Goal: Task Accomplishment & Management: Use online tool/utility

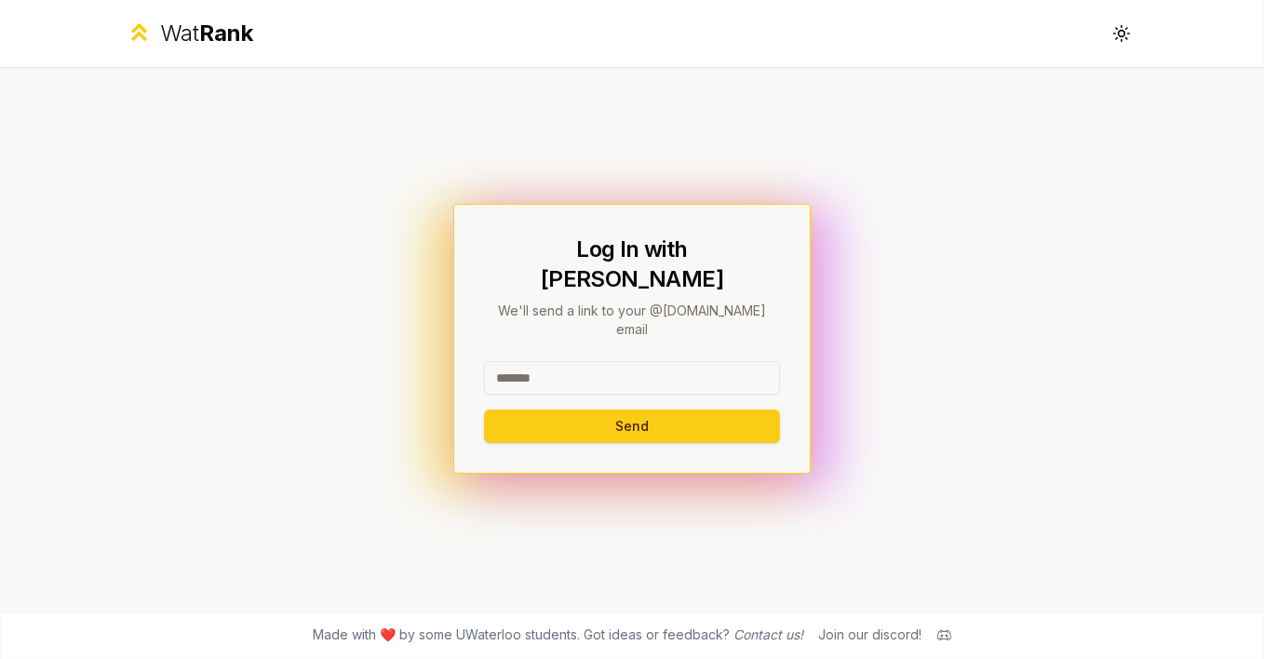
click at [607, 361] on input at bounding box center [632, 378] width 296 height 34
type input "*******"
click at [484, 410] on button "Send" at bounding box center [632, 427] width 296 height 34
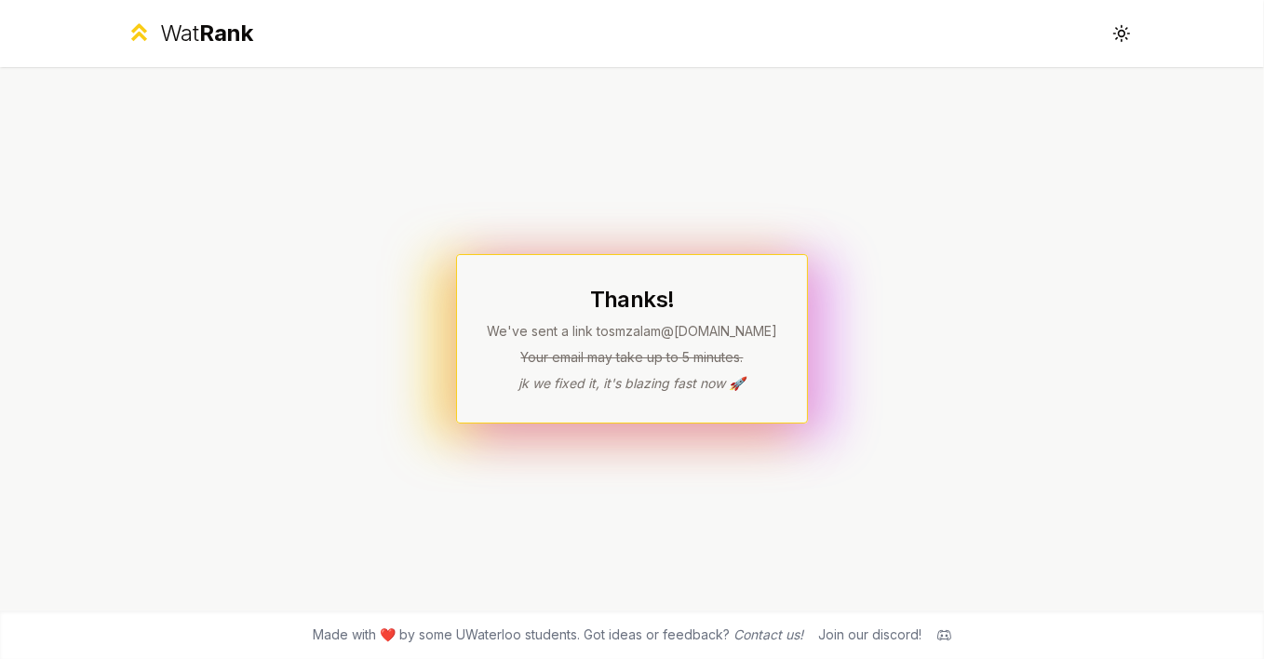
click at [709, 517] on div "Thanks! We've sent a link to smzalam @uwaterloo.ca Your email may take up to 5 …" at bounding box center [632, 339] width 1073 height 544
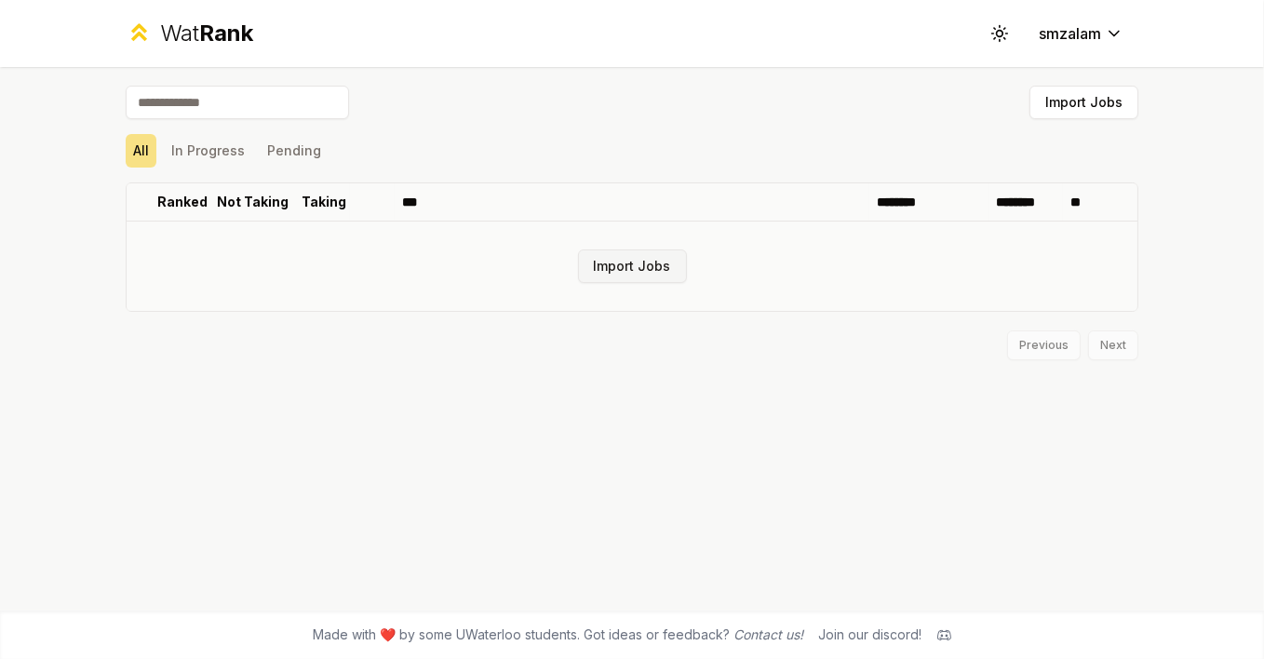
click at [608, 271] on button "Import Jobs" at bounding box center [632, 267] width 109 height 34
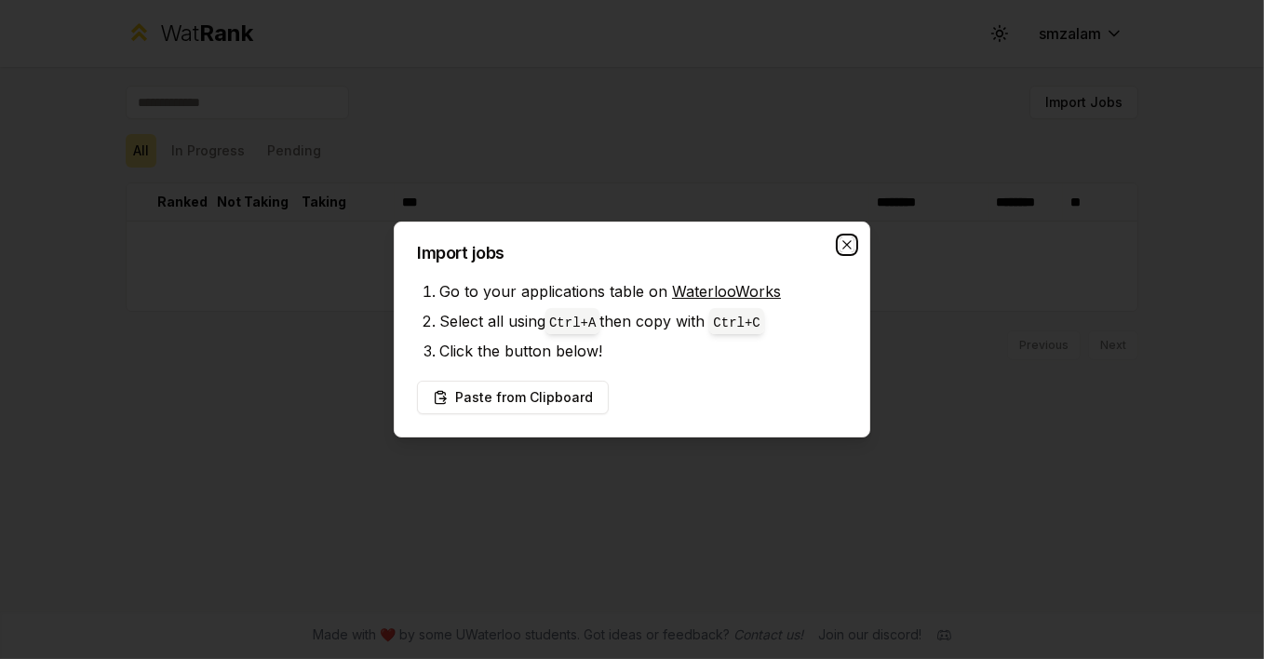
click at [855, 246] on icon "button" at bounding box center [847, 244] width 15 height 15
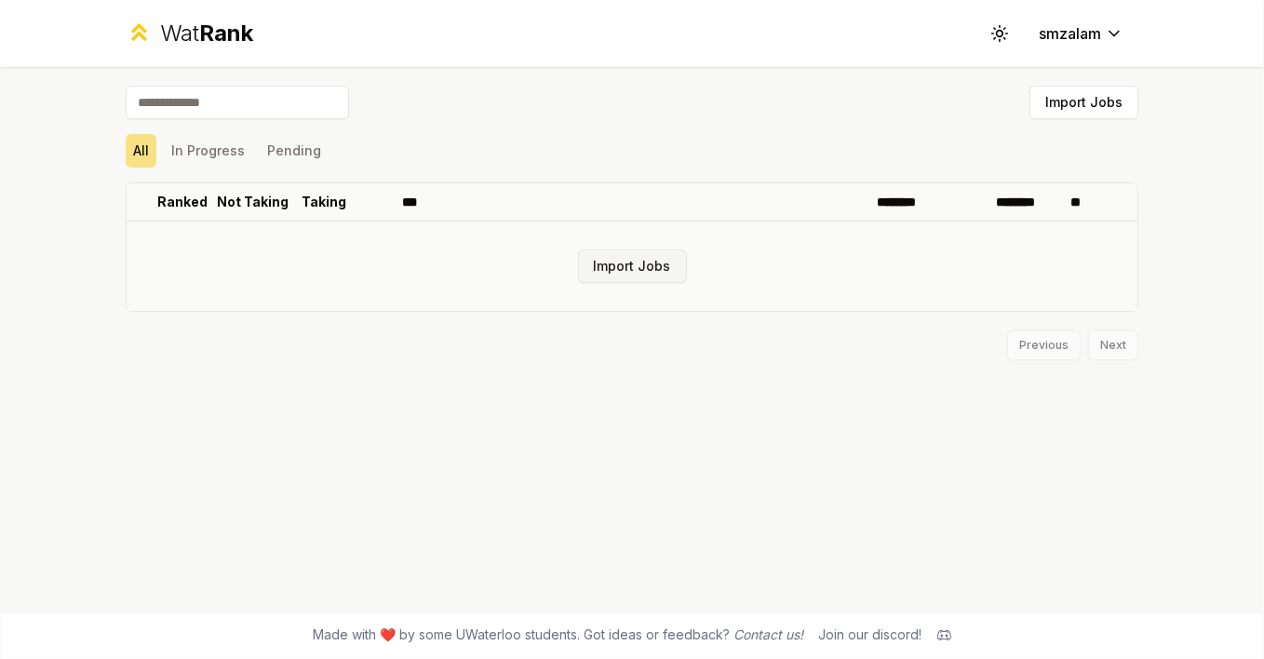
click at [652, 263] on button "Import Jobs" at bounding box center [632, 267] width 109 height 34
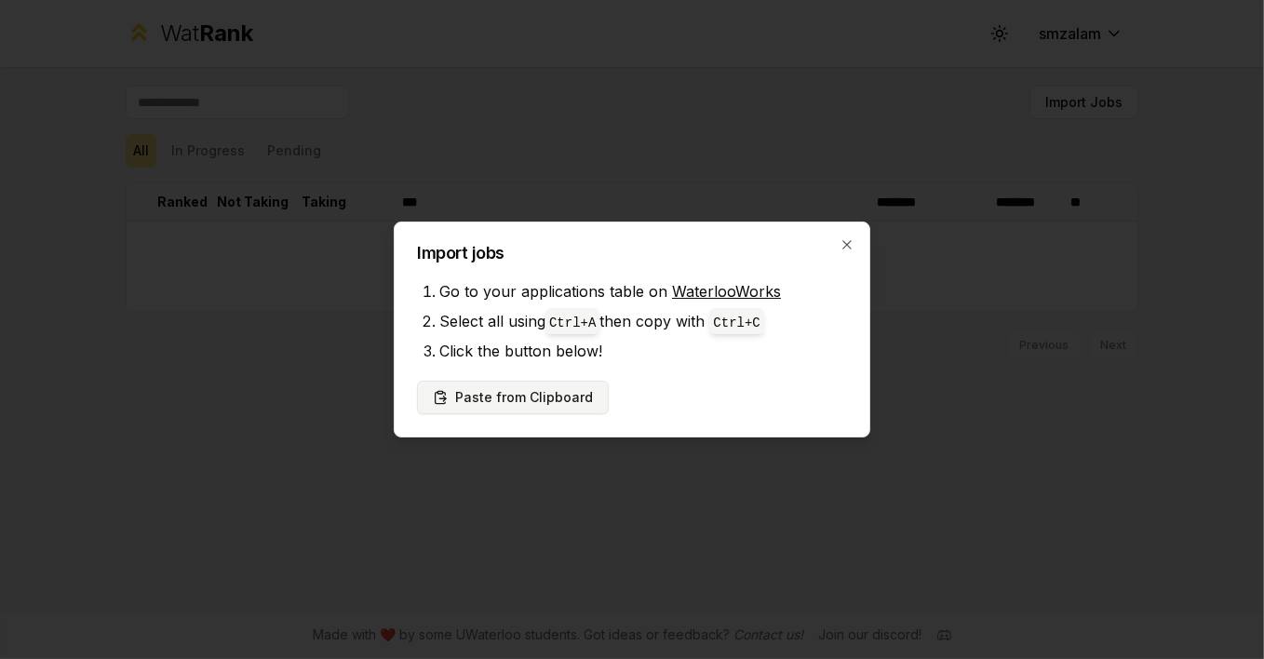
click at [498, 405] on button "Paste from Clipboard" at bounding box center [513, 398] width 192 height 34
click at [482, 403] on button "Paste from Clipboard" at bounding box center [513, 398] width 192 height 34
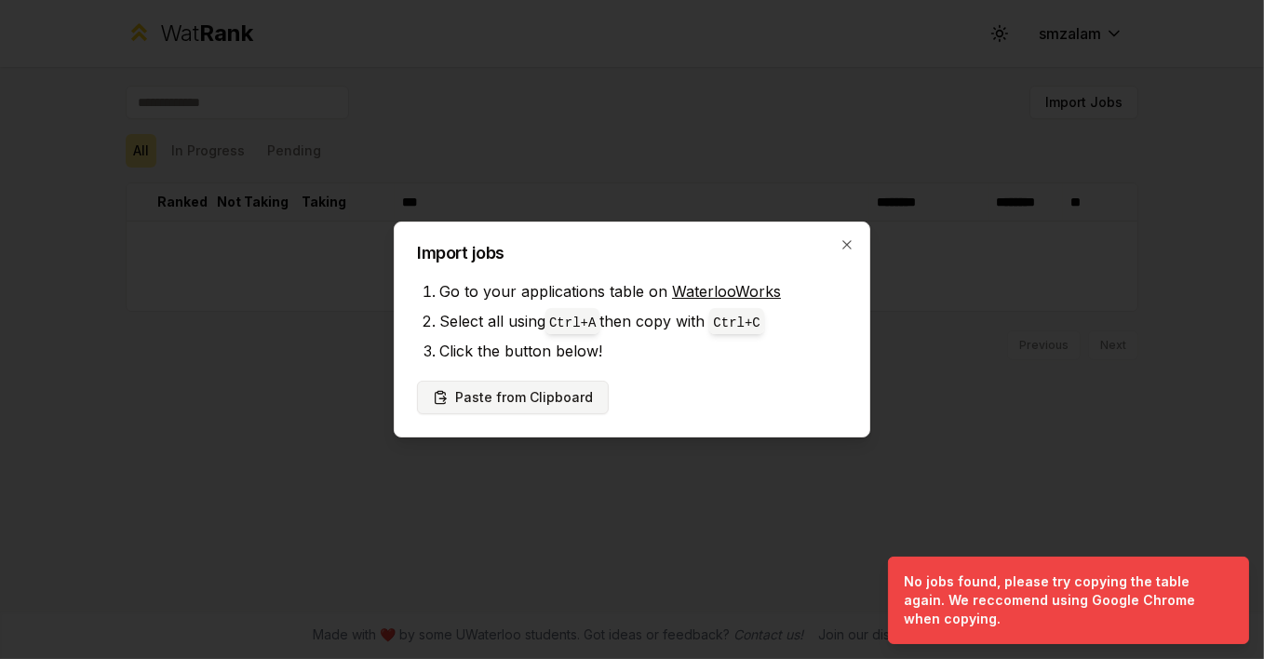
click at [457, 408] on button "Paste from Clipboard" at bounding box center [513, 398] width 192 height 34
click at [611, 339] on li "Click the button below!" at bounding box center [643, 351] width 408 height 30
click at [639, 354] on li "Click the button below!" at bounding box center [643, 351] width 408 height 30
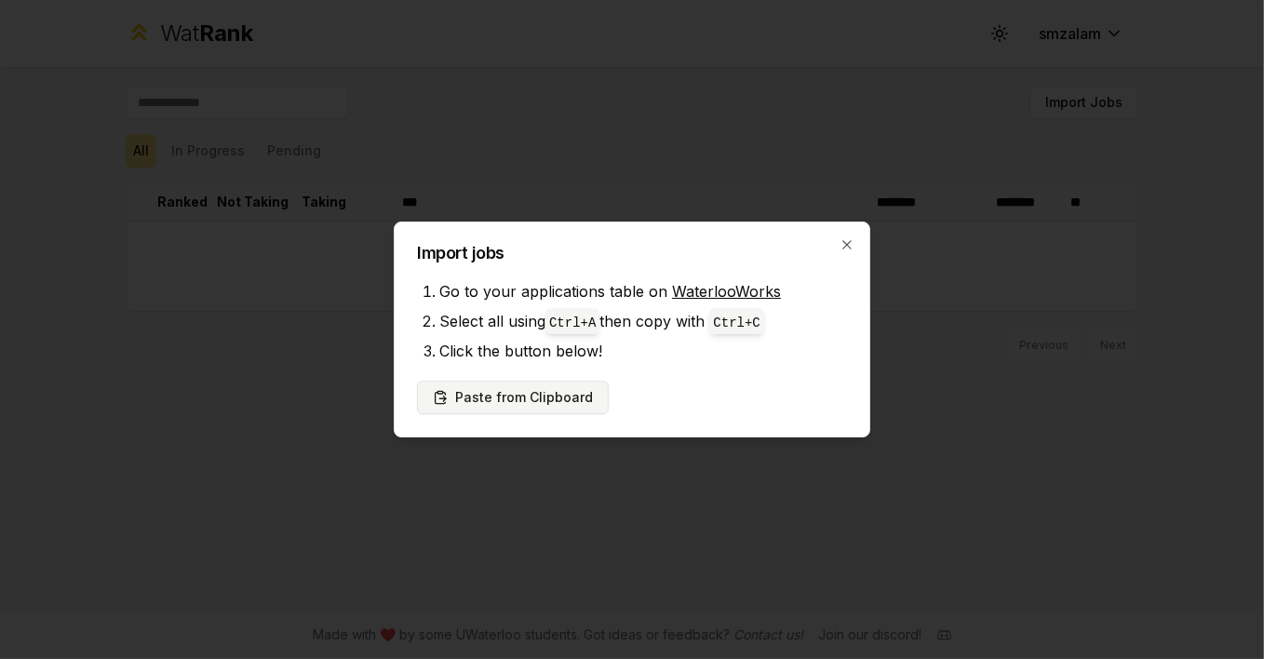
click at [573, 403] on button "Paste from Clipboard" at bounding box center [513, 398] width 192 height 34
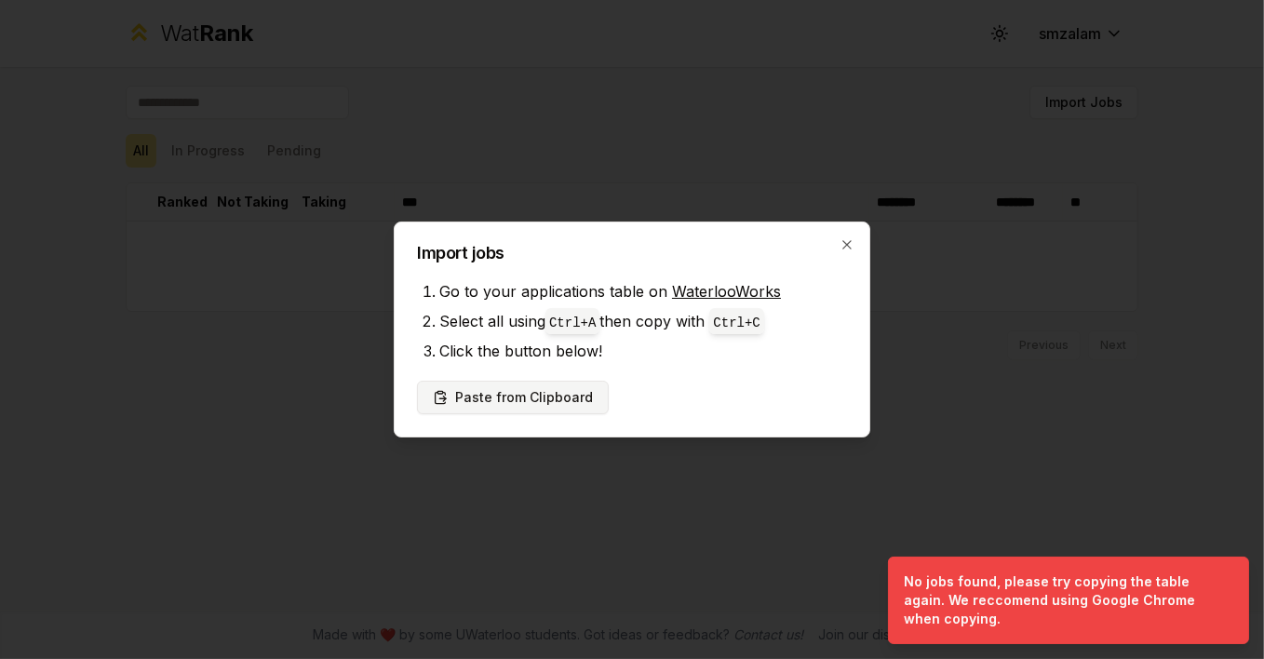
click at [475, 398] on button "Paste from Clipboard" at bounding box center [513, 398] width 192 height 34
click at [847, 256] on h2 "Import jobs" at bounding box center [632, 253] width 430 height 17
click at [846, 256] on h2 "Import jobs" at bounding box center [632, 253] width 430 height 17
click at [844, 254] on h2 "Import jobs" at bounding box center [632, 253] width 430 height 17
click at [848, 250] on icon "button" at bounding box center [847, 244] width 15 height 15
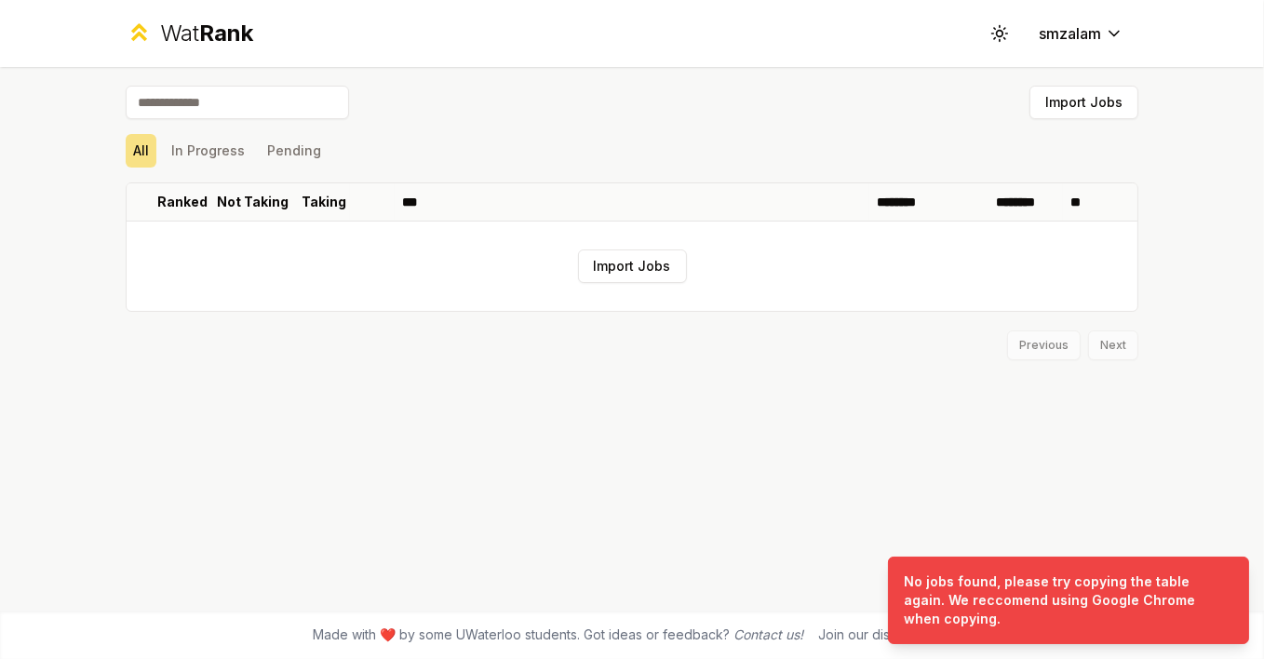
click at [306, 94] on input at bounding box center [237, 103] width 223 height 34
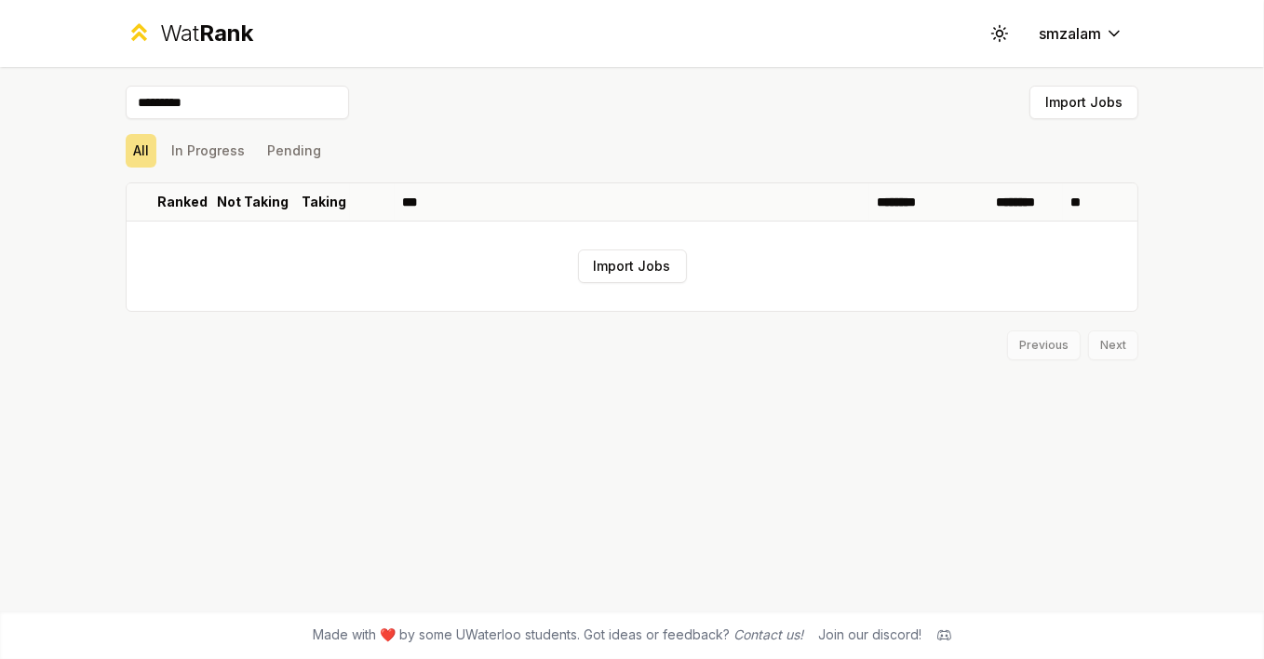
type input "*********"
click at [502, 101] on div "********* Import Jobs" at bounding box center [632, 106] width 1013 height 41
click at [223, 151] on button "In Progress" at bounding box center [208, 151] width 88 height 34
click at [294, 156] on button "Pending" at bounding box center [294, 151] width 69 height 34
click at [126, 153] on div "********* Import Jobs All In Progress Pending Ranked Not Taking Taking *** ****…" at bounding box center [632, 339] width 1073 height 544
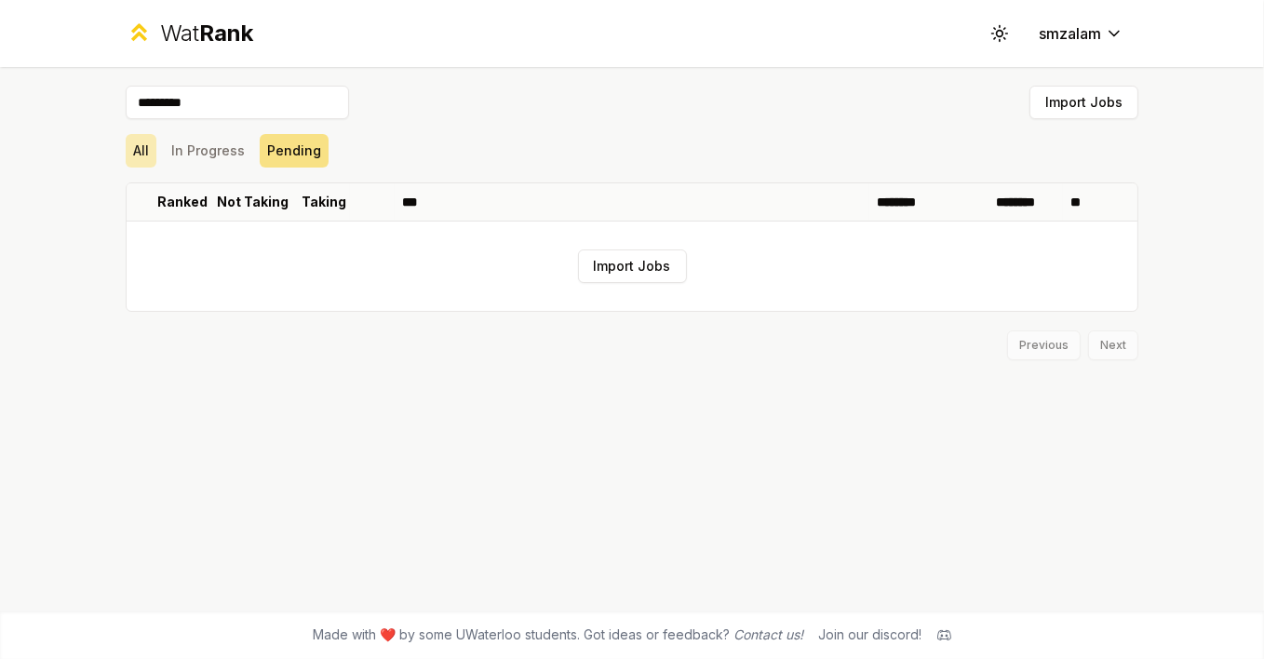
click at [138, 158] on button "All" at bounding box center [141, 151] width 31 height 34
click at [624, 280] on button "Import Jobs" at bounding box center [632, 267] width 109 height 34
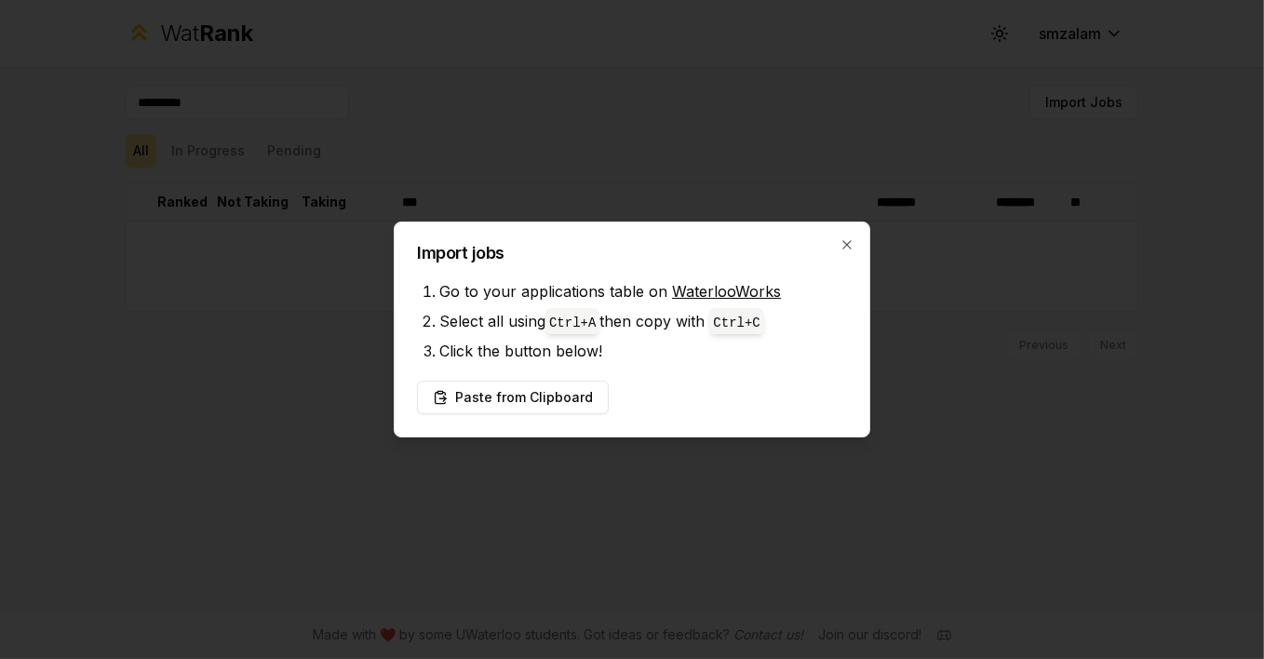
click at [568, 330] on code "Ctrl+ A" at bounding box center [572, 323] width 47 height 15
click at [582, 296] on li "Go to your applications table on WaterlooWorks" at bounding box center [643, 292] width 408 height 30
click at [566, 333] on span "Ctrl+ A" at bounding box center [573, 321] width 54 height 26
click at [448, 402] on button "Paste from Clipboard" at bounding box center [513, 398] width 192 height 34
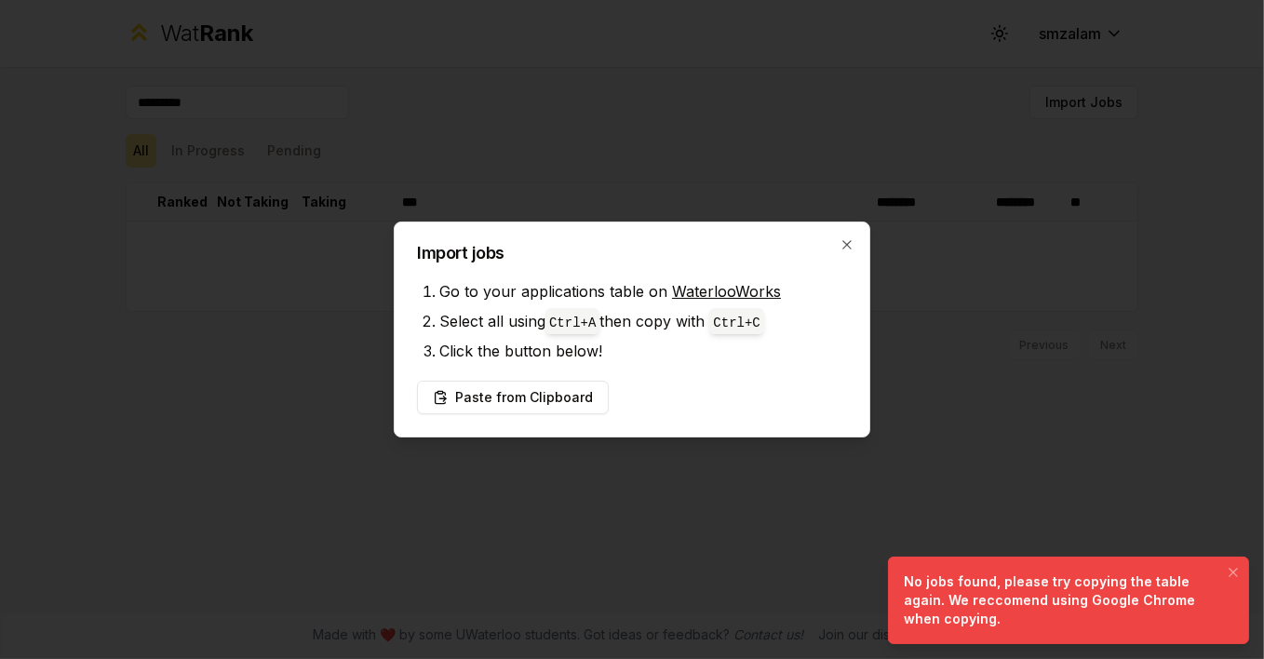
click at [1063, 603] on div "No jobs found, please try copying the table again. We reccomend using Google Ch…" at bounding box center [1065, 601] width 322 height 56
click at [846, 248] on icon "button" at bounding box center [847, 244] width 15 height 15
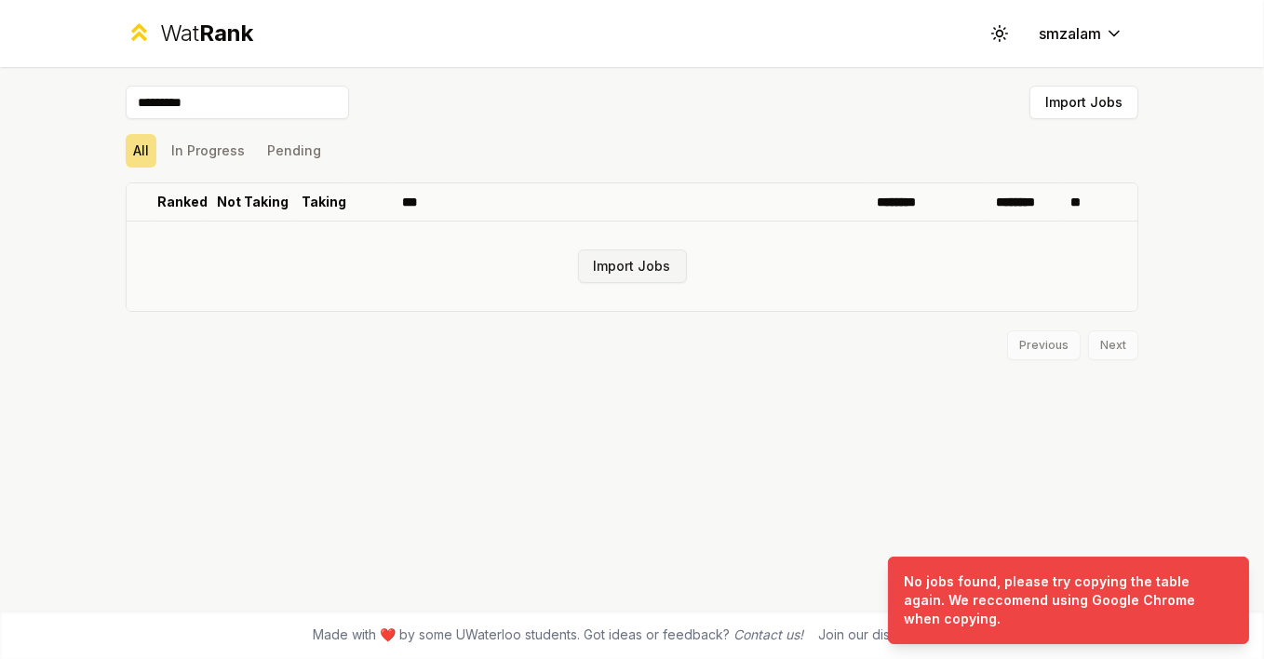
click at [601, 276] on button "Import Jobs" at bounding box center [632, 267] width 109 height 34
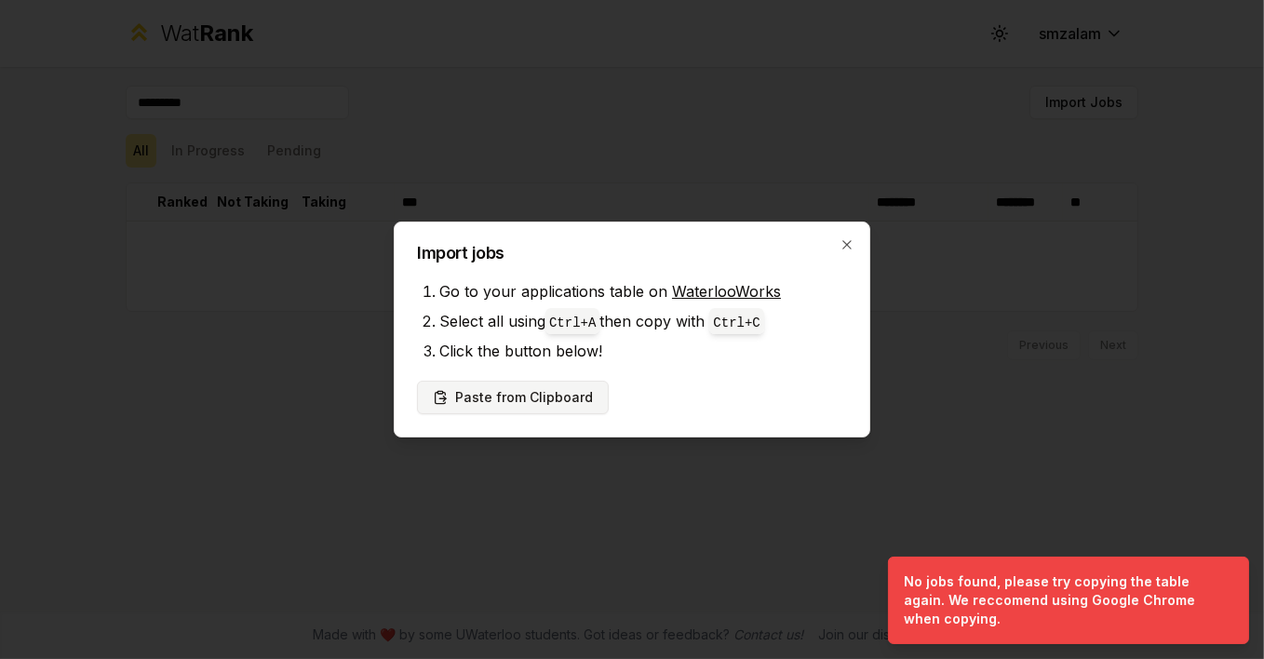
click at [467, 405] on button "Paste from Clipboard" at bounding box center [513, 398] width 192 height 34
